Goal: Ask a question

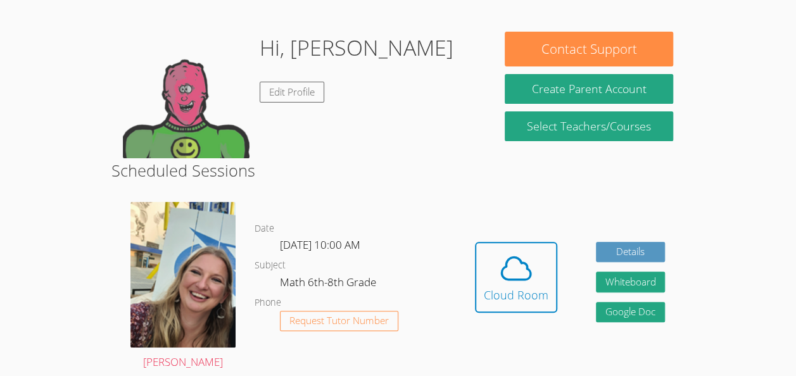
scroll to position [91, 0]
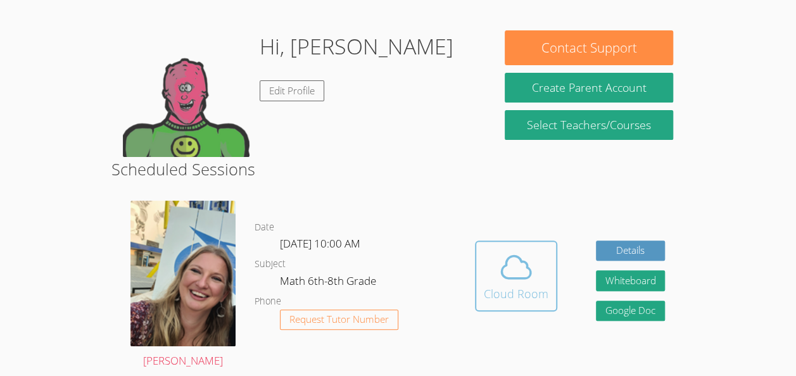
click at [523, 276] on icon at bounding box center [515, 267] width 35 height 35
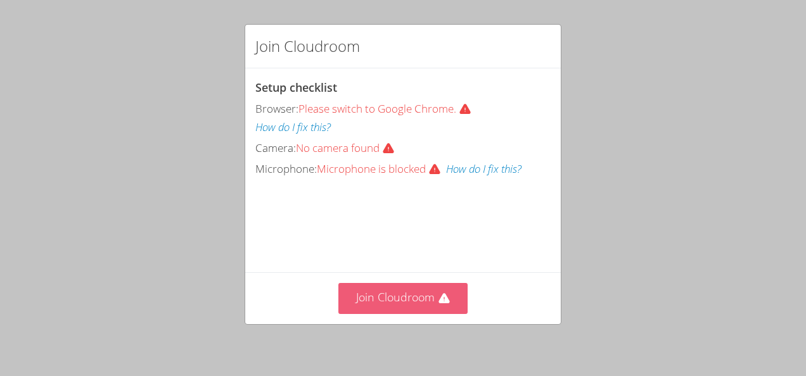
click at [447, 308] on button "Join Cloudroom" at bounding box center [403, 298] width 130 height 31
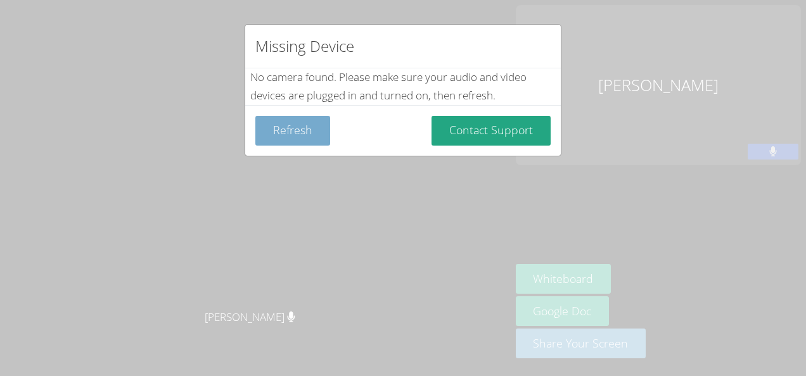
click at [301, 139] on button "Refresh" at bounding box center [292, 131] width 75 height 30
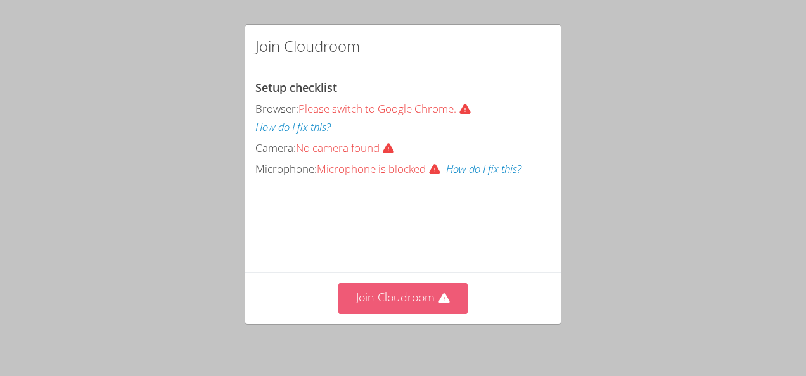
click at [370, 299] on button "Join Cloudroom" at bounding box center [403, 298] width 130 height 31
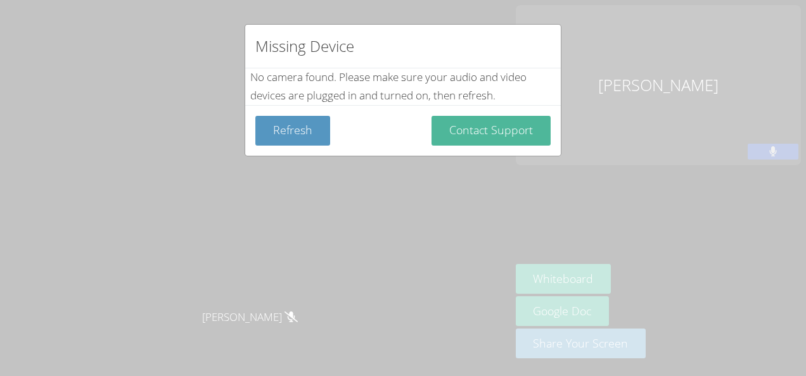
click at [460, 129] on button "Contact Support" at bounding box center [490, 131] width 119 height 30
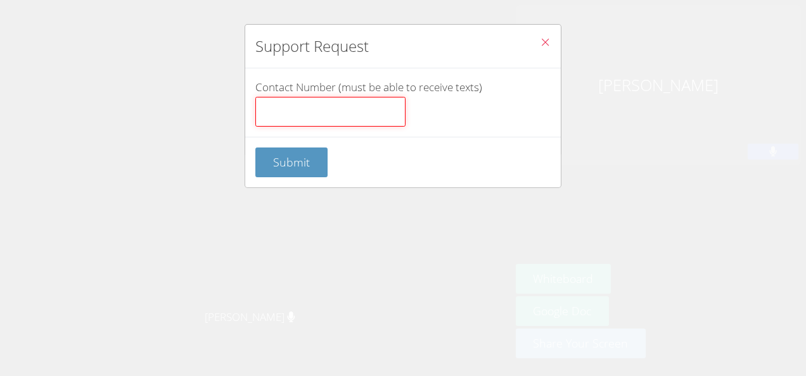
click at [304, 111] on input "Contact Number (must be able to receive texts)" at bounding box center [330, 112] width 150 height 30
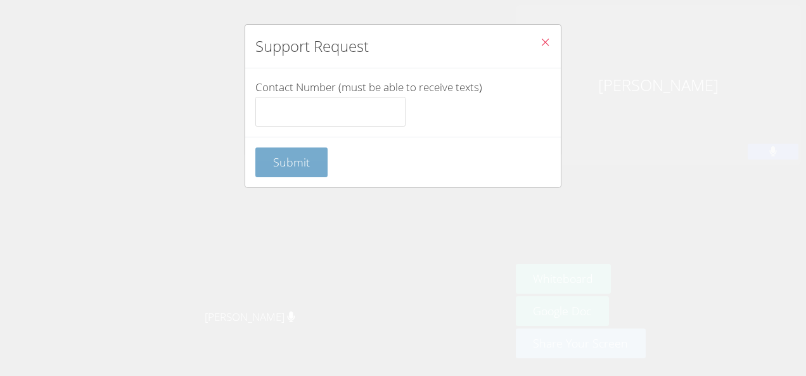
click at [0, 0] on form "Contact Number (must be able to receive texts) Submit" at bounding box center [0, 0] width 0 height 0
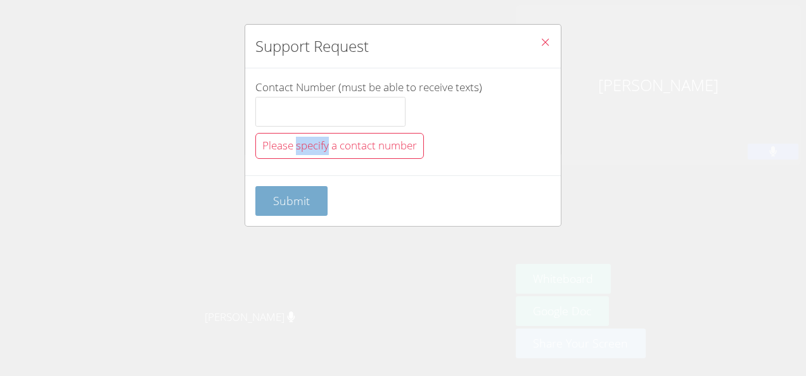
click at [312, 148] on span "Please specify a contact number" at bounding box center [339, 145] width 155 height 15
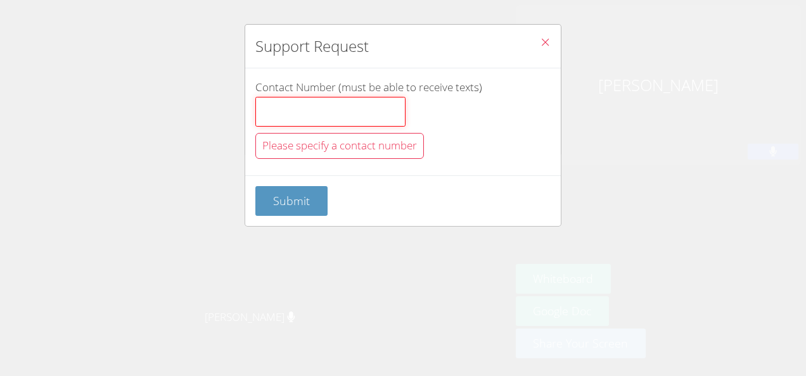
drag, startPoint x: 312, startPoint y: 148, endPoint x: 284, endPoint y: 104, distance: 51.5
click at [284, 104] on input "Contact Number (must be able to receive texts)" at bounding box center [330, 112] width 150 height 30
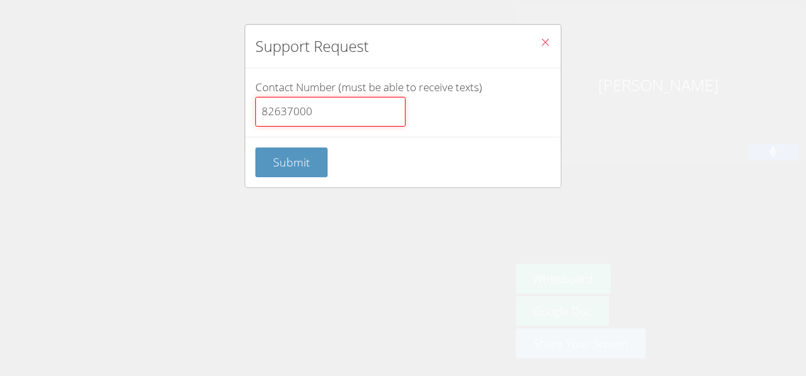
type input "82637000"
click button "Submit" at bounding box center [291, 163] width 72 height 30
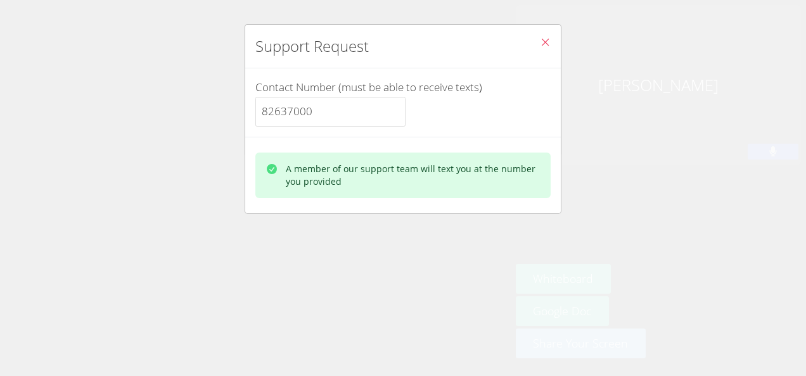
click at [403, 174] on div "A member of our support team will text you at the number you provided" at bounding box center [413, 175] width 255 height 25
click at [540, 46] on icon "Close" at bounding box center [545, 42] width 11 height 11
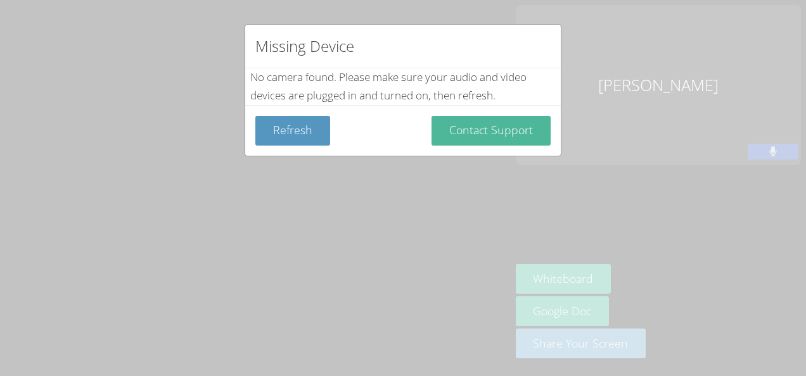
click at [437, 134] on button "Contact Support" at bounding box center [490, 131] width 119 height 30
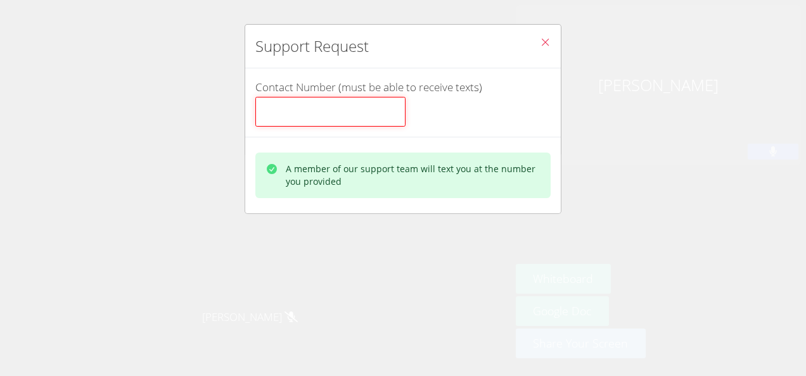
click at [334, 115] on input "Contact Number (must be able to receive texts)" at bounding box center [330, 112] width 150 height 30
type input "82637000"
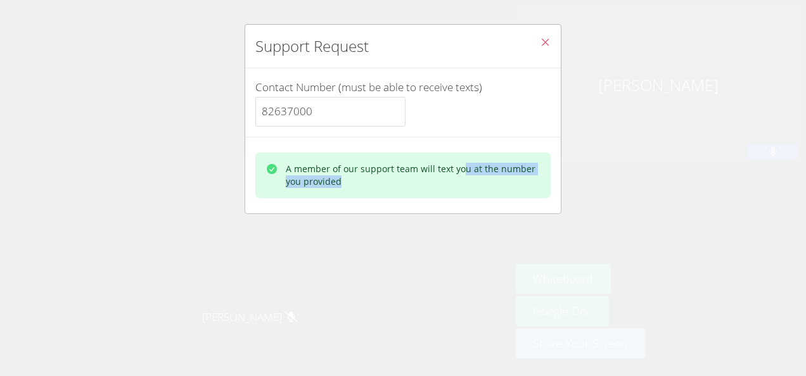
drag, startPoint x: 461, startPoint y: 158, endPoint x: 440, endPoint y: 199, distance: 45.9
click at [440, 199] on div "A member of our support team will text you at the number you provided" at bounding box center [402, 175] width 315 height 77
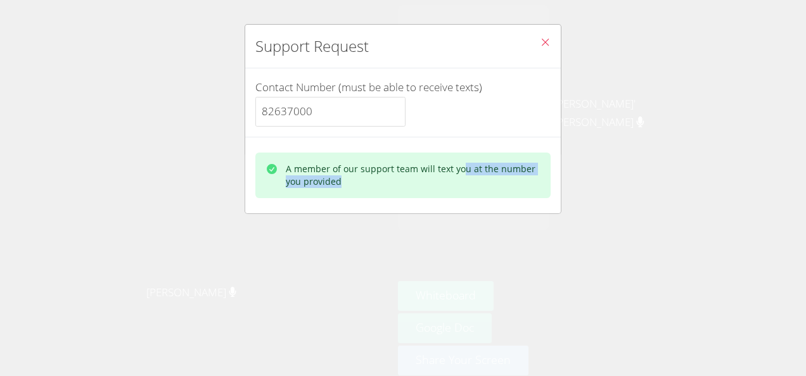
click at [540, 44] on icon "Close" at bounding box center [545, 42] width 11 height 11
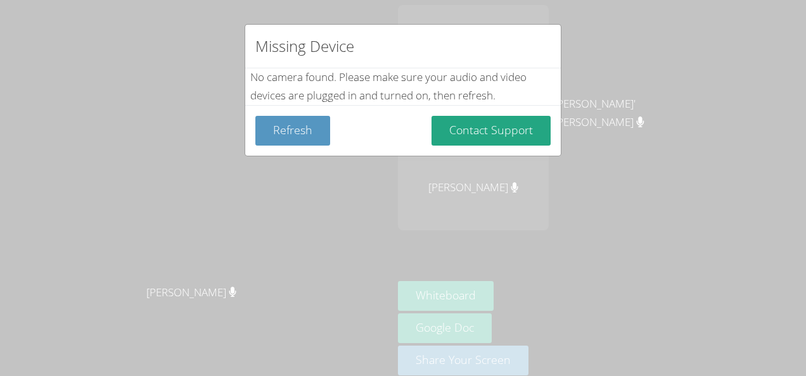
click at [538, 44] on div "Missing Device" at bounding box center [402, 47] width 315 height 44
click at [352, 305] on div "Missing Device No camera found . Please make sure your audio and video devices …" at bounding box center [403, 188] width 806 height 376
click at [267, 130] on button "Refresh" at bounding box center [292, 131] width 75 height 30
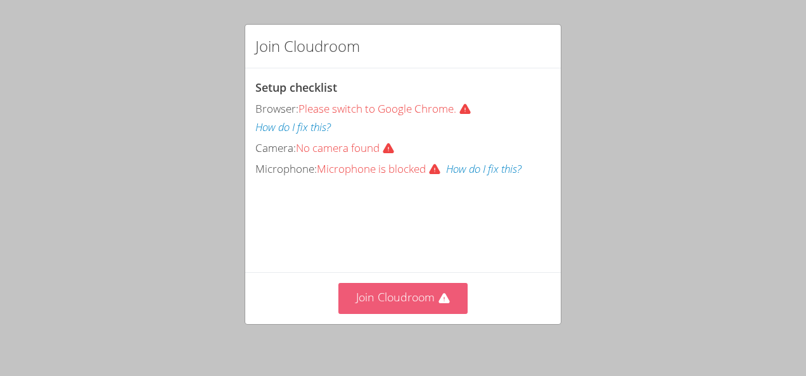
click at [412, 307] on button "Join Cloudroom" at bounding box center [403, 298] width 130 height 31
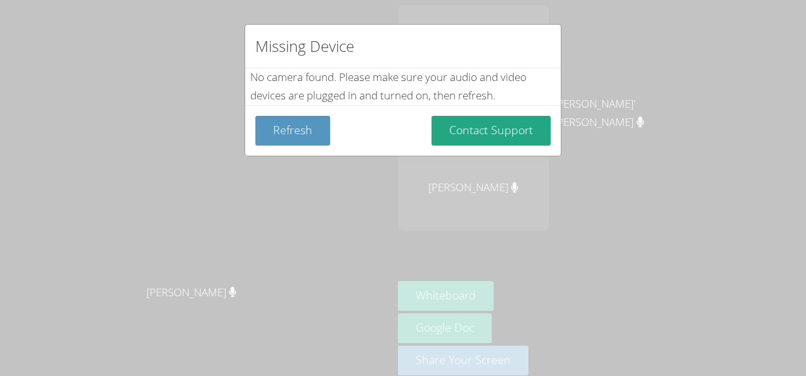
click at [562, 212] on div "Missing Device No camera found . Please make sure your audio and video devices …" at bounding box center [403, 188] width 806 height 376
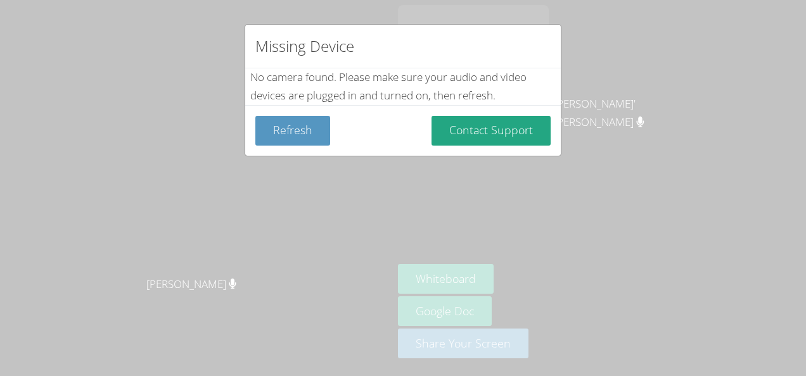
click at [4, 303] on div "Missing Device No camera found . Please make sure your audio and video devices …" at bounding box center [403, 188] width 806 height 376
